Goal: Book appointment/travel/reservation

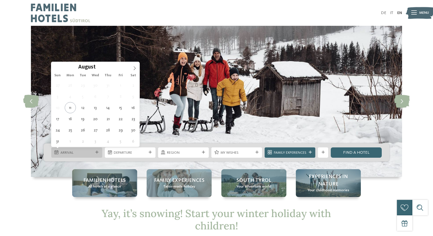
click at [81, 151] on span "Arrival" at bounding box center [76, 152] width 33 height 5
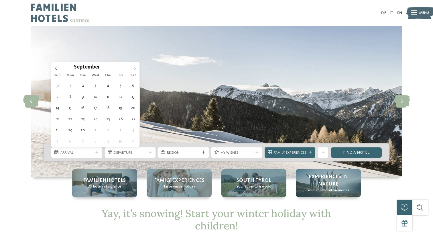
click at [138, 66] on span at bounding box center [135, 67] width 10 height 10
type div "26.12.2025"
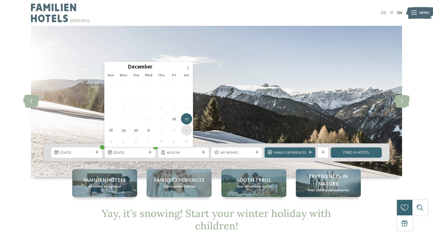
type div "[DATE]"
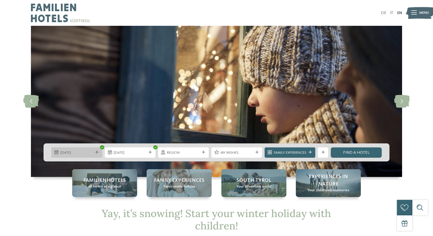
click at [83, 153] on span "26.12.2025" at bounding box center [76, 152] width 33 height 5
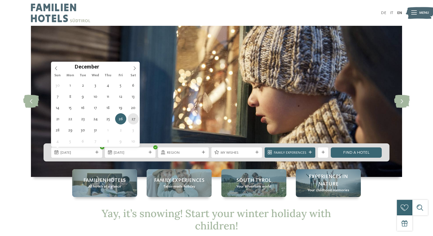
type div "[DATE]"
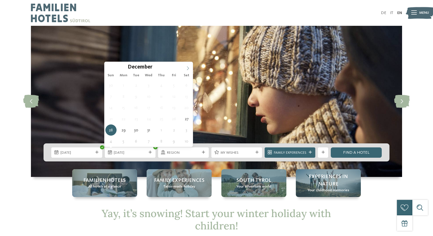
type input "****"
click at [188, 68] on icon at bounding box center [188, 68] width 2 height 4
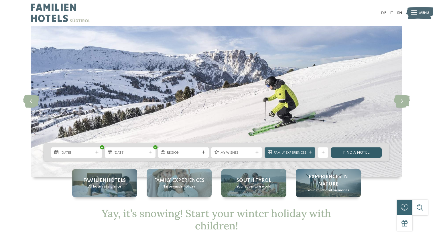
click at [357, 155] on link "Find a hotel" at bounding box center [356, 152] width 51 height 10
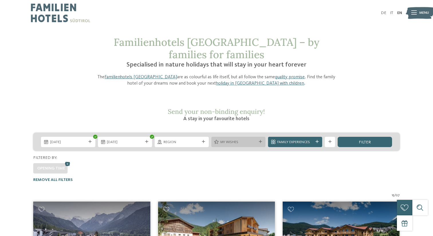
click at [242, 139] on span "My wishes" at bounding box center [238, 141] width 36 height 5
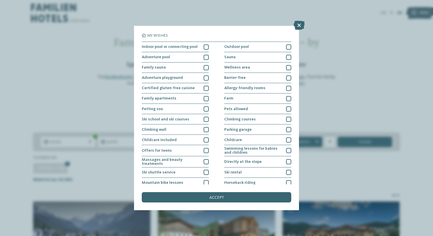
click at [330, 175] on div "My wishes Indoor pool or connecting pool Outdoor pool" at bounding box center [216, 118] width 433 height 236
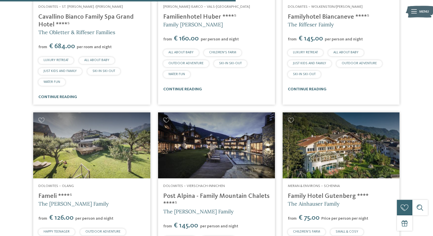
scroll to position [604, 0]
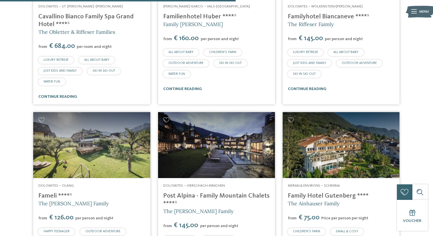
click at [309, 192] on link "Family Hotel Gutenberg ****" at bounding box center [328, 195] width 81 height 6
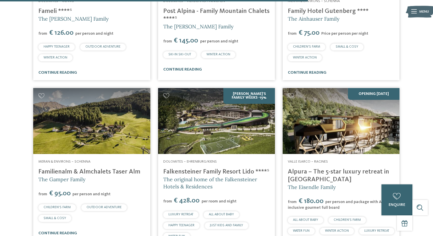
scroll to position [789, 0]
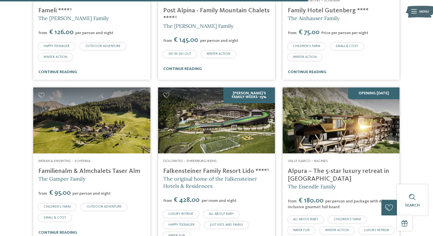
click at [101, 168] on link "Familienalm & Almchalets Taser Alm" at bounding box center [89, 171] width 102 height 6
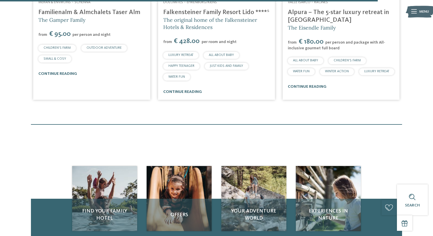
scroll to position [891, 0]
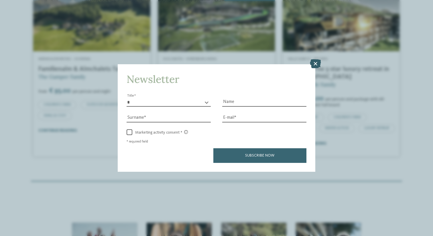
click at [318, 62] on icon at bounding box center [315, 63] width 11 height 9
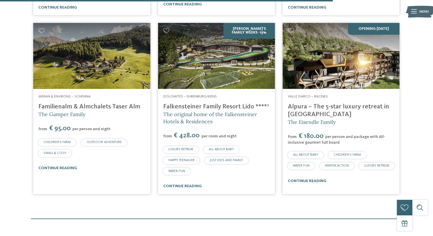
scroll to position [853, 0]
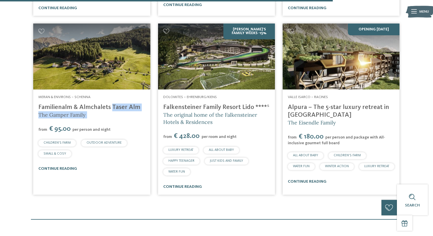
drag, startPoint x: 37, startPoint y: 89, endPoint x: 133, endPoint y: 107, distance: 97.5
click at [133, 106] on div "Meran & Environs – Schenna Familienalm & Almchalets Taser Alm The Gamper Family…" at bounding box center [91, 132] width 117 height 87
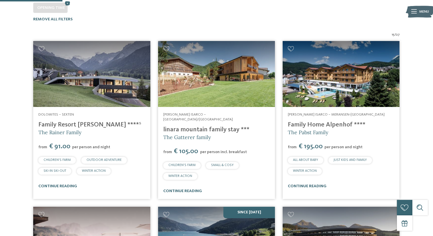
scroll to position [129, 0]
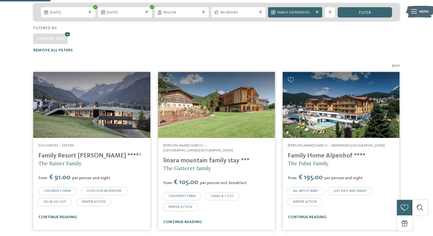
drag, startPoint x: 35, startPoint y: 142, endPoint x: 93, endPoint y: 145, distance: 58.2
click at [93, 145] on div "Dolomites – Sexten Family Resort [PERSON_NAME] ****ˢ The Rainer Family from € 9…" at bounding box center [91, 181] width 117 height 87
copy link "Family Resort Raine"
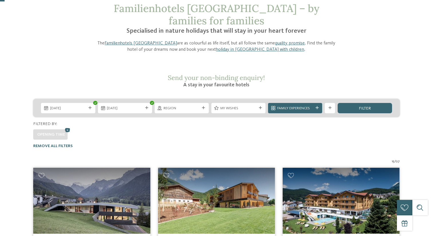
scroll to position [0, 0]
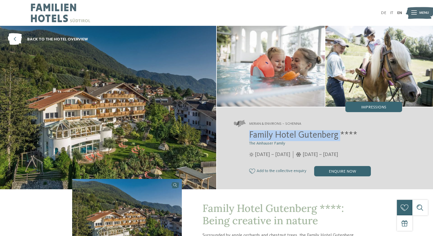
drag, startPoint x: 248, startPoint y: 134, endPoint x: 340, endPoint y: 134, distance: 91.9
click at [341, 134] on div "Family Hotel Gutenberg **** The Ainhauser Family 04/04 – 09/11/2025" at bounding box center [318, 153] width 168 height 46
copy span "Family Hotel Gutenberg"
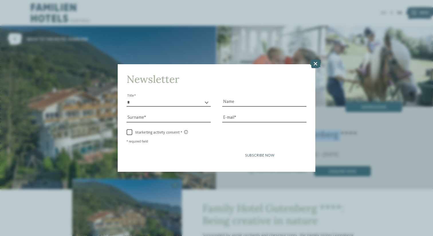
click at [286, 150] on button "Subscribe now" at bounding box center [259, 155] width 93 height 14
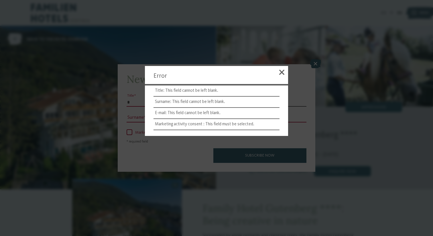
click at [279, 72] on span at bounding box center [281, 72] width 5 height 5
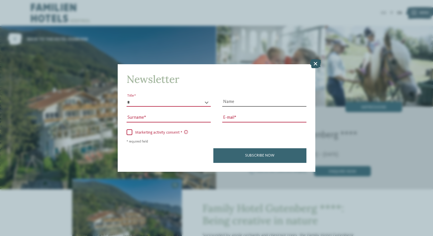
click at [313, 64] on icon at bounding box center [315, 63] width 11 height 9
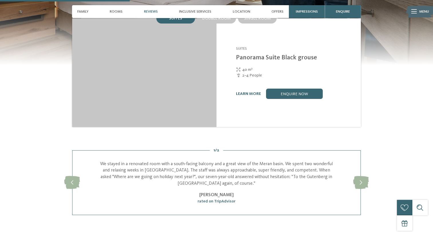
scroll to position [408, 0]
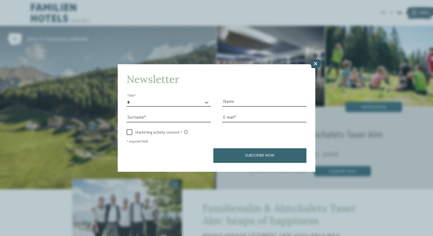
click at [314, 66] on icon at bounding box center [315, 63] width 11 height 9
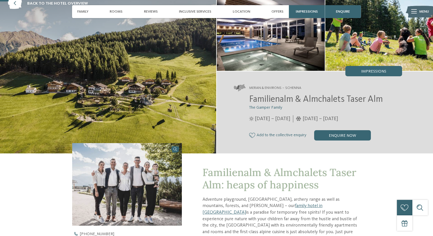
scroll to position [44, 0]
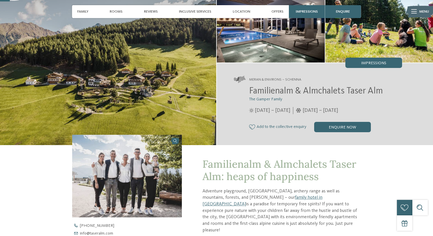
click at [317, 91] on span "Familienalm & Almchalets Taser Alm" at bounding box center [316, 90] width 134 height 9
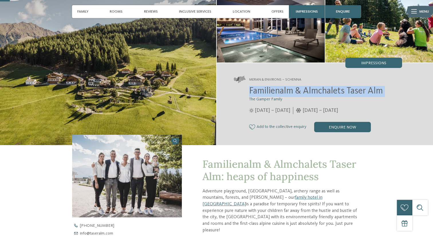
click at [317, 91] on span "Familienalm & Almchalets Taser Alm" at bounding box center [316, 90] width 134 height 9
copy div "Familienalm & Almchalets Taser Alm"
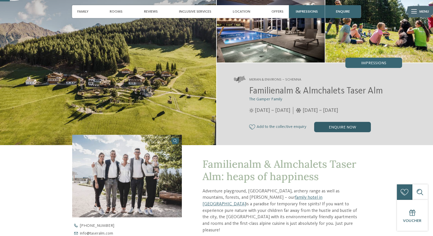
click at [330, 129] on div "enquire now" at bounding box center [342, 127] width 57 height 10
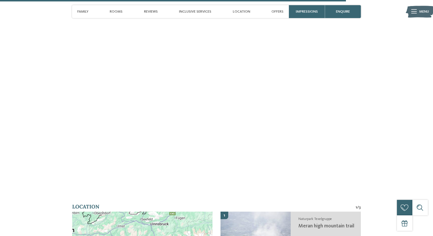
scroll to position [1583, 0]
click at [292, 202] on h2 "Location" at bounding box center [214, 205] width 284 height 7
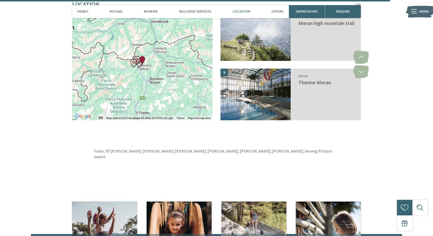
scroll to position [1786, 0]
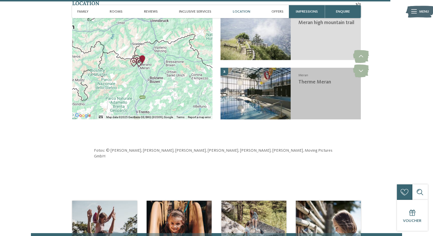
click at [262, 103] on img at bounding box center [255, 94] width 70 height 52
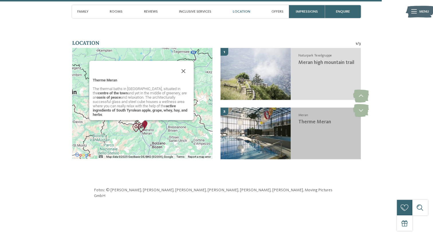
click at [262, 119] on img at bounding box center [255, 133] width 70 height 52
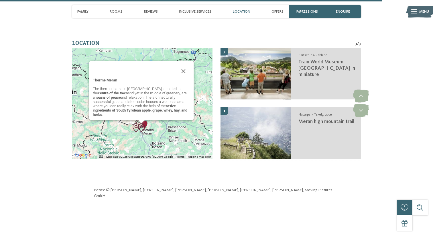
scroll to position [1746, 0]
click at [368, 104] on icon at bounding box center [361, 110] width 16 height 13
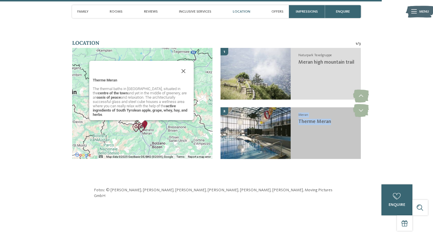
drag, startPoint x: 332, startPoint y: 114, endPoint x: 296, endPoint y: 108, distance: 36.8
click at [296, 108] on div "Meran Therme Meran" at bounding box center [325, 133] width 70 height 52
